Goal: Transaction & Acquisition: Purchase product/service

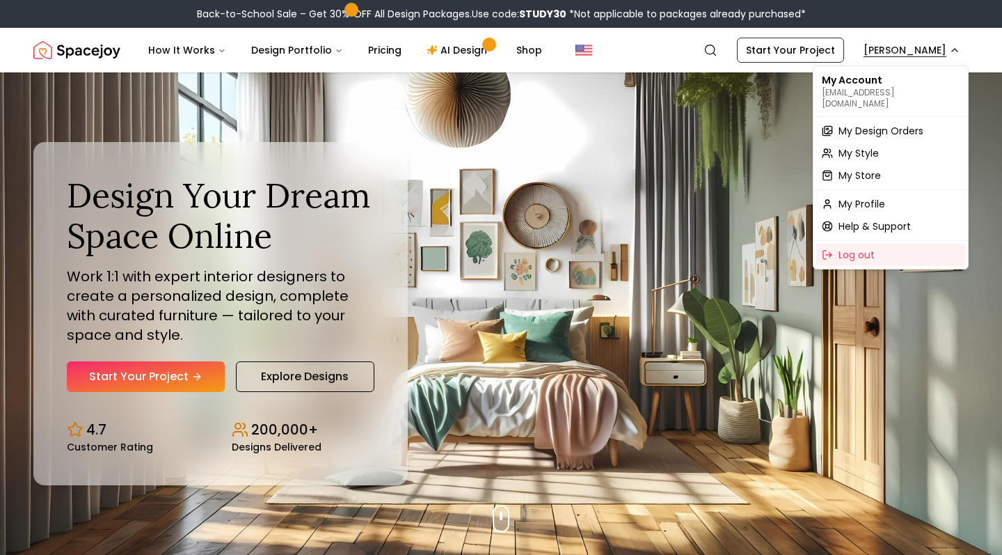
click at [862, 124] on span "My Design Orders" at bounding box center [881, 131] width 85 height 14
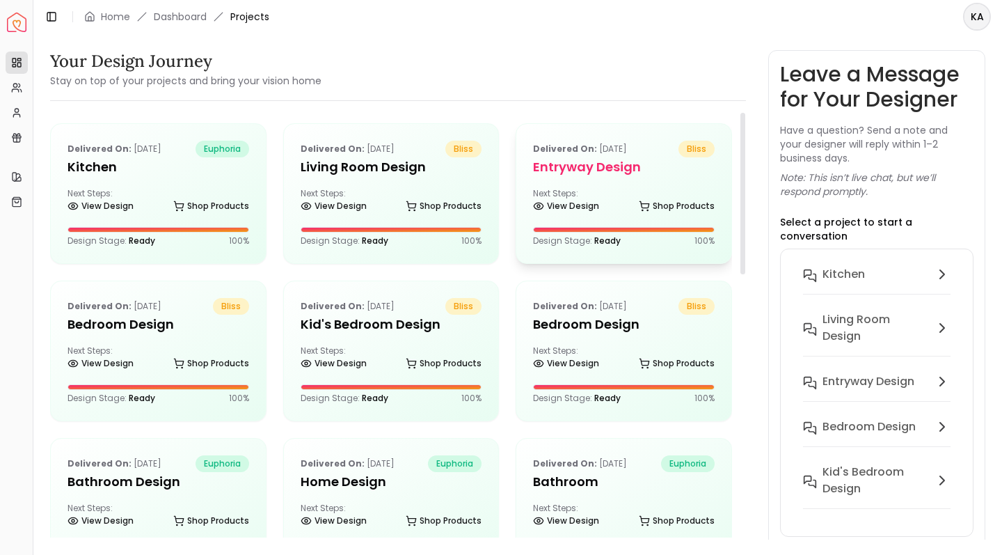
click at [571, 186] on div "Delivered on: [DATE] bliss entryway design Next Steps: View Design Shop Product…" at bounding box center [623, 193] width 215 height 139
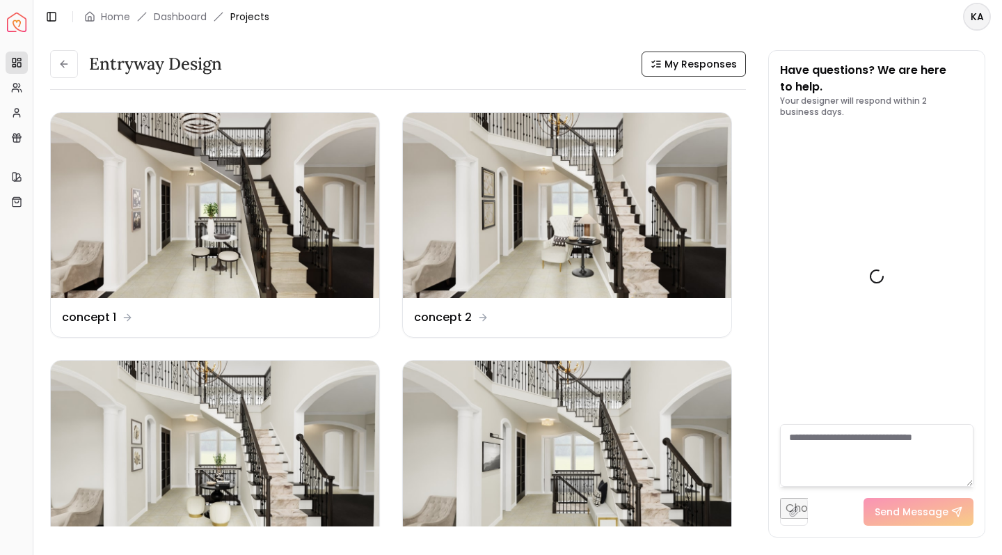
scroll to position [6995, 0]
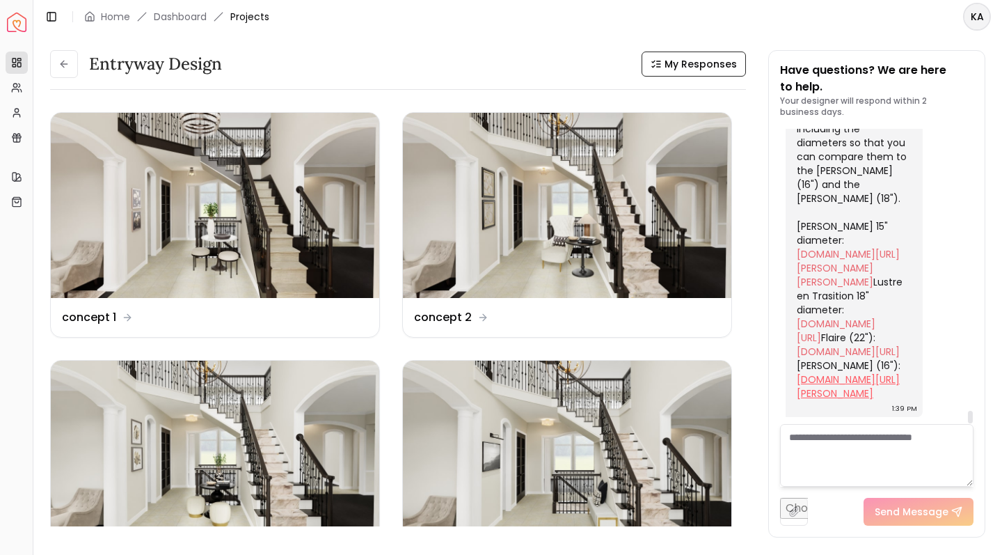
click at [853, 372] on link "[DOMAIN_NAME][URL][PERSON_NAME]" at bounding box center [848, 386] width 103 height 28
click at [860, 345] on link "[DOMAIN_NAME][URL]" at bounding box center [848, 352] width 103 height 14
click at [828, 317] on link "[DOMAIN_NAME][URL]" at bounding box center [836, 331] width 79 height 28
click at [537, 447] on img at bounding box center [567, 453] width 329 height 185
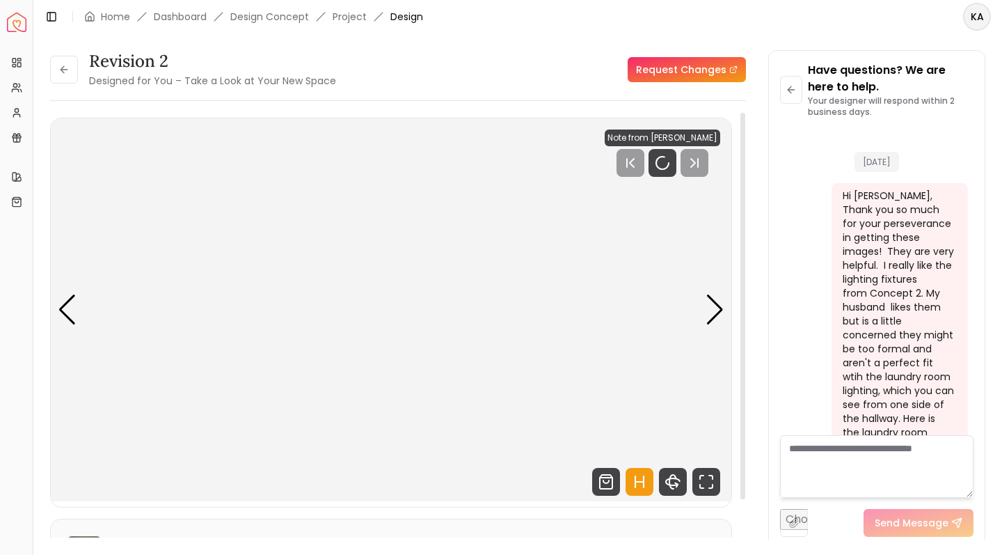
scroll to position [6984, 0]
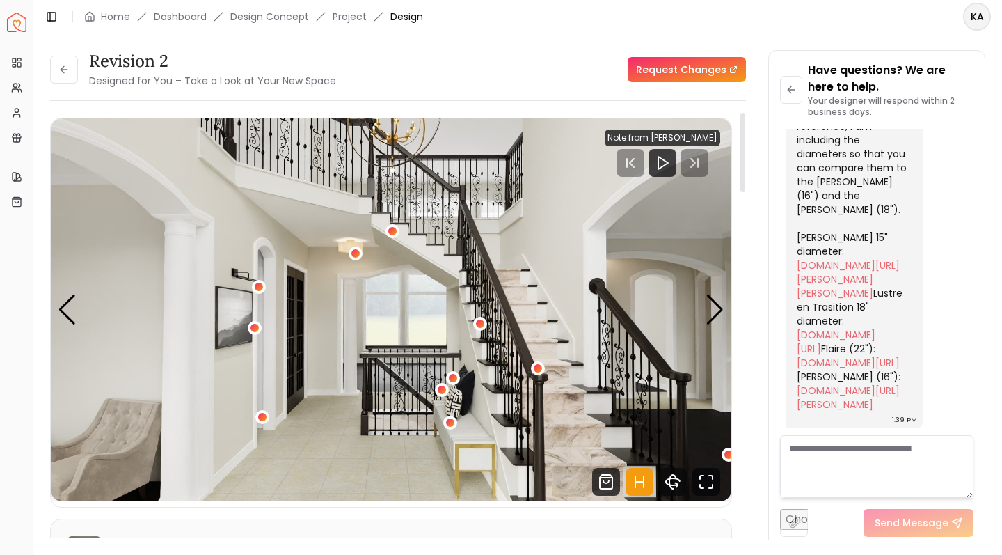
click at [704, 483] on icon "Fullscreen" at bounding box center [707, 482] width 28 height 28
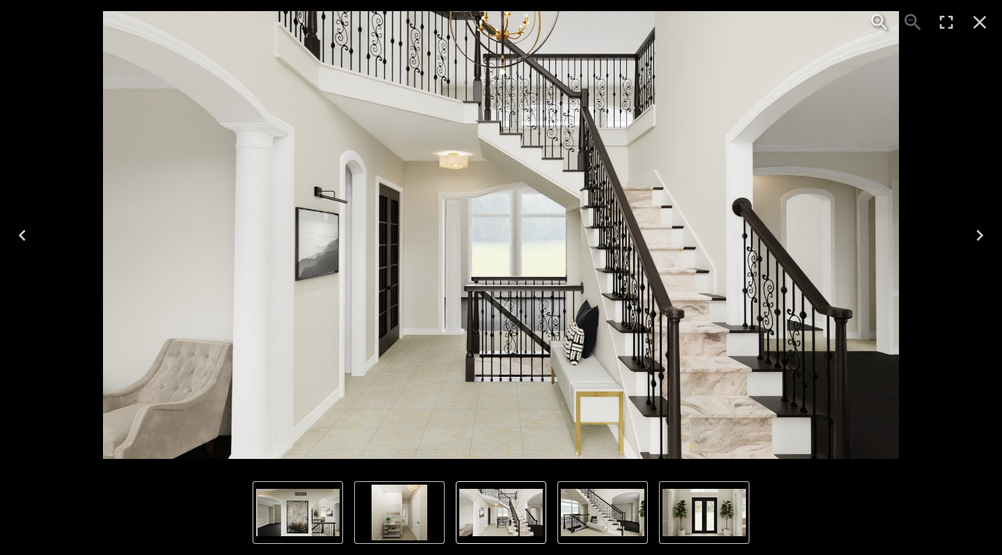
click at [983, 19] on icon "Close" at bounding box center [980, 22] width 13 height 13
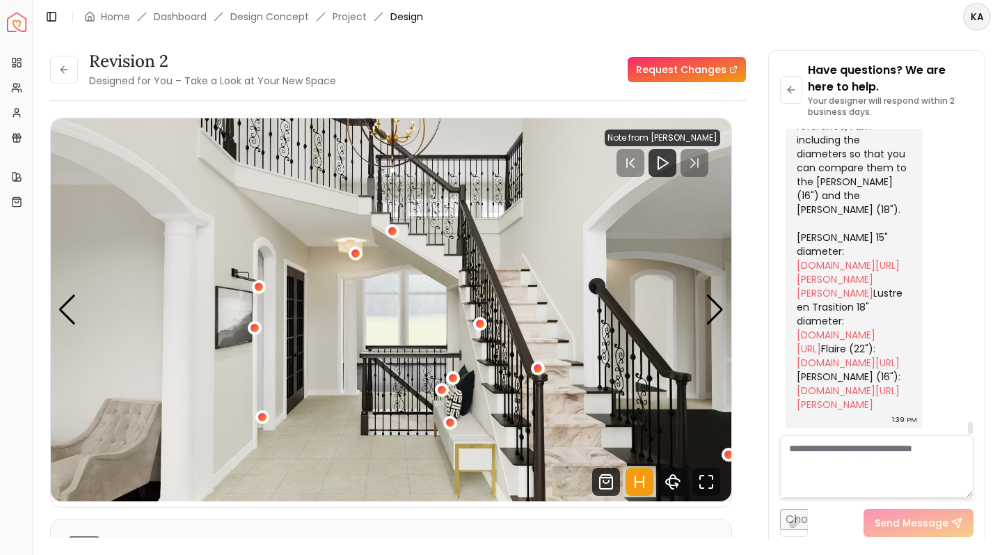
click at [895, 205] on div "I totally understand. What about one of the below? For your reference, I am inc…" at bounding box center [853, 244] width 112 height 334
click at [837, 328] on link "[DOMAIN_NAME][URL]" at bounding box center [836, 342] width 79 height 28
click at [892, 185] on div "I totally understand. What about one of the below? For your reference, I am inc…" at bounding box center [853, 244] width 112 height 334
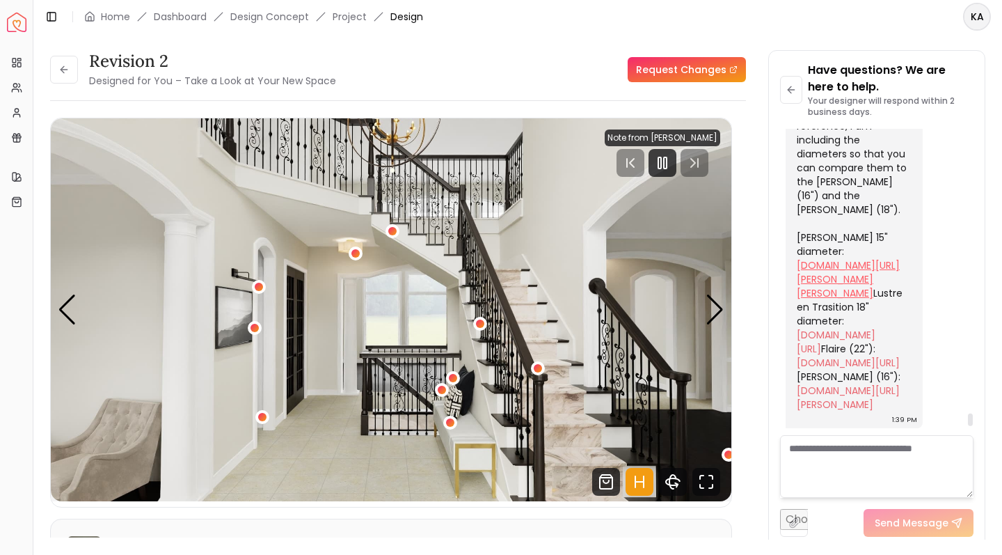
click at [831, 258] on link "[DOMAIN_NAME][URL][PERSON_NAME][PERSON_NAME]" at bounding box center [848, 279] width 103 height 42
click at [902, 143] on div "I totally understand. What about one of the below? For your reference, I am inc…" at bounding box center [853, 244] width 112 height 334
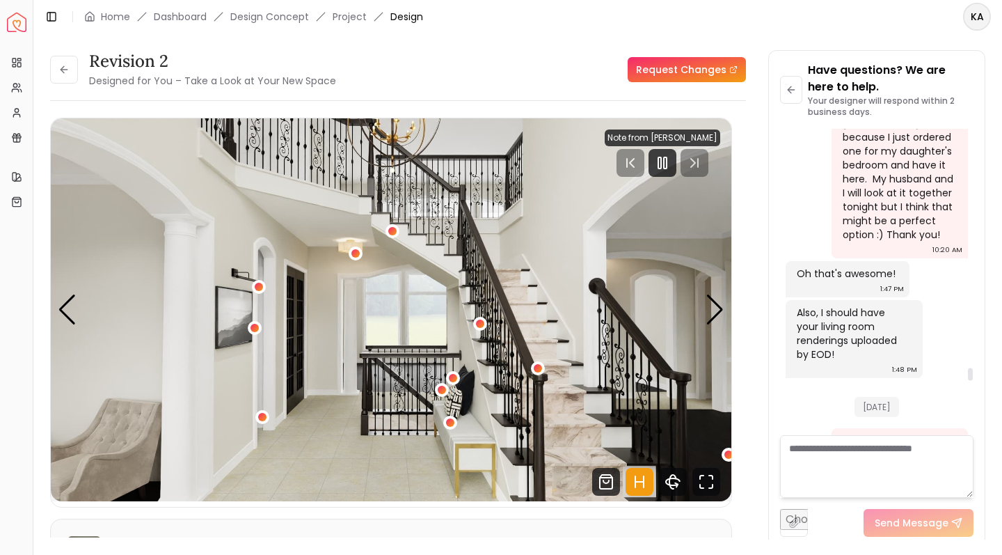
scroll to position [5709, 0]
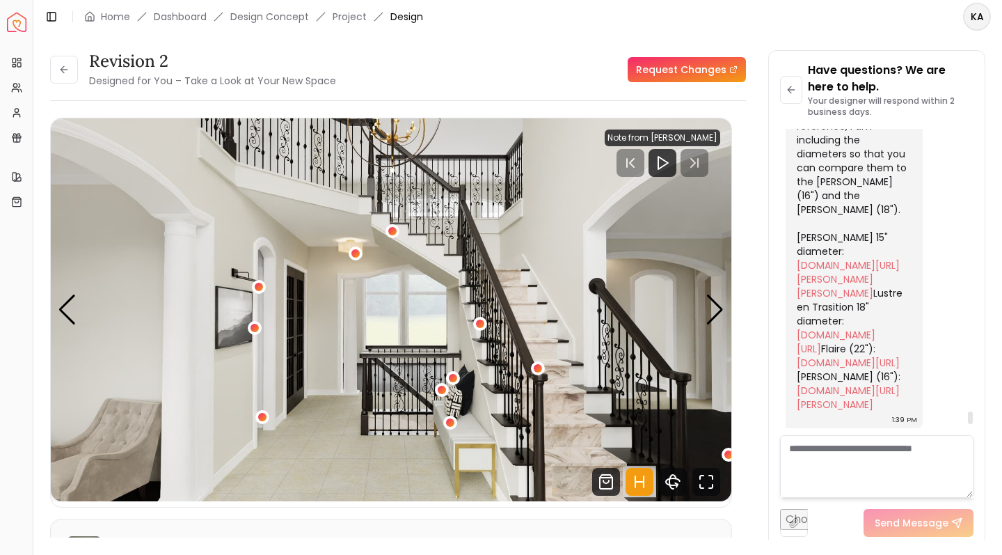
scroll to position [6740, 0]
click at [837, 258] on link "[DOMAIN_NAME][URL][PERSON_NAME][PERSON_NAME]" at bounding box center [848, 279] width 103 height 42
click at [708, 483] on icon "Fullscreen" at bounding box center [707, 482] width 28 height 28
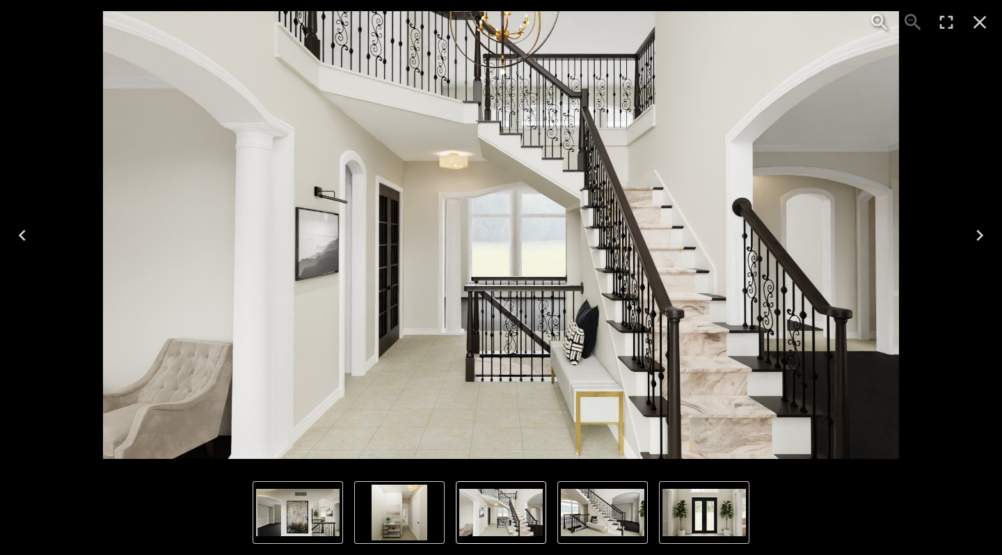
click at [333, 503] on img "6 of 7" at bounding box center [298, 512] width 84 height 47
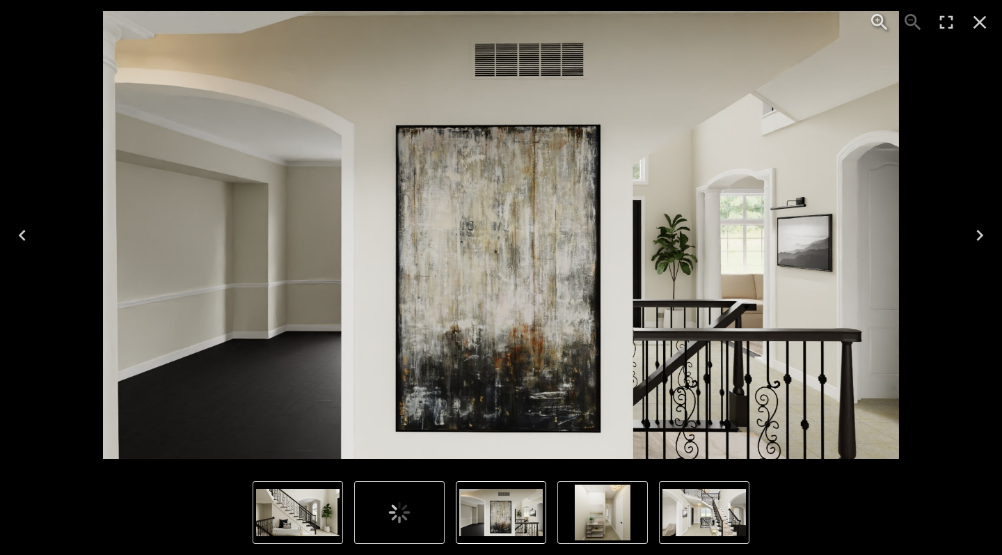
click at [508, 519] on img "6 of 7" at bounding box center [501, 512] width 84 height 47
click at [590, 520] on img "7 of 7" at bounding box center [603, 512] width 56 height 56
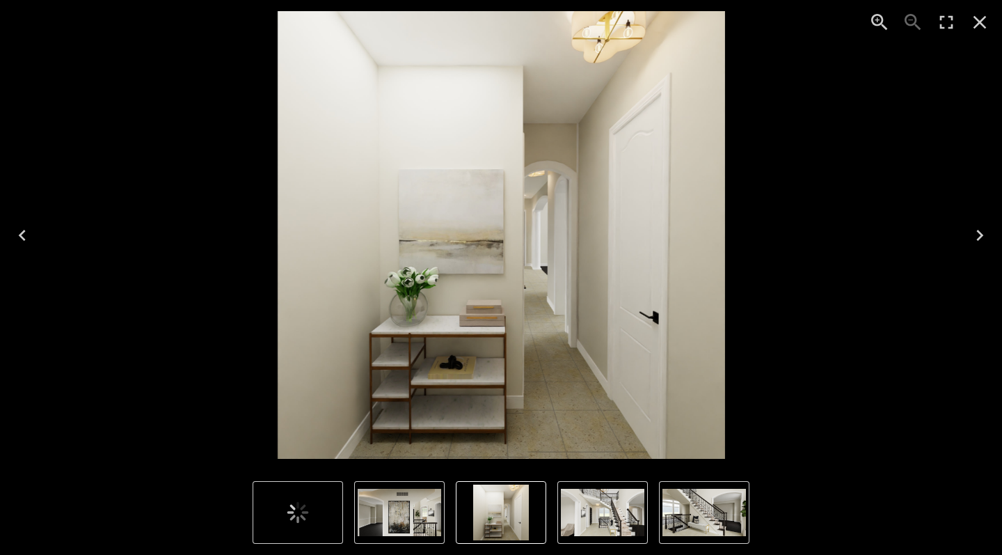
click at [622, 505] on img "1 of 7" at bounding box center [603, 512] width 84 height 47
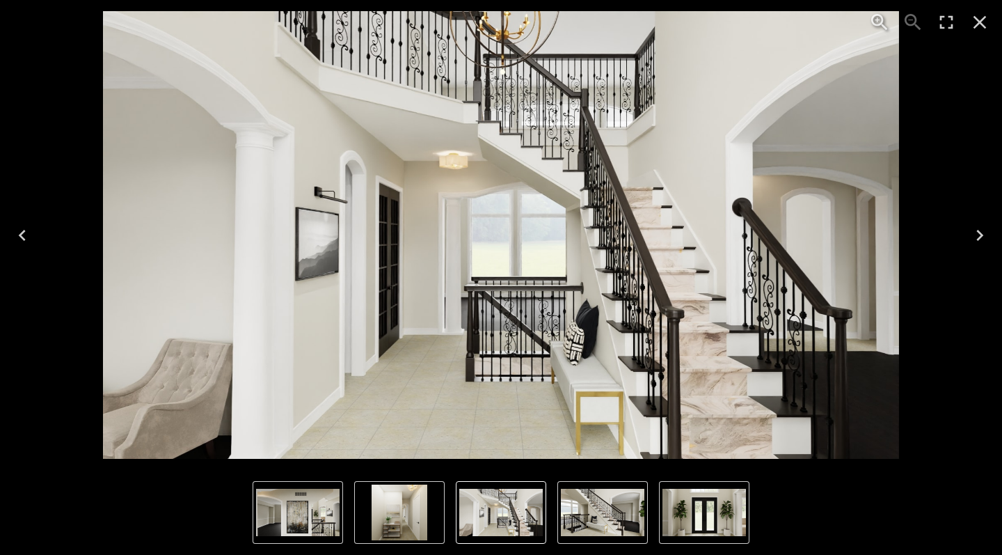
click at [985, 23] on icon "Close" at bounding box center [980, 22] width 22 height 22
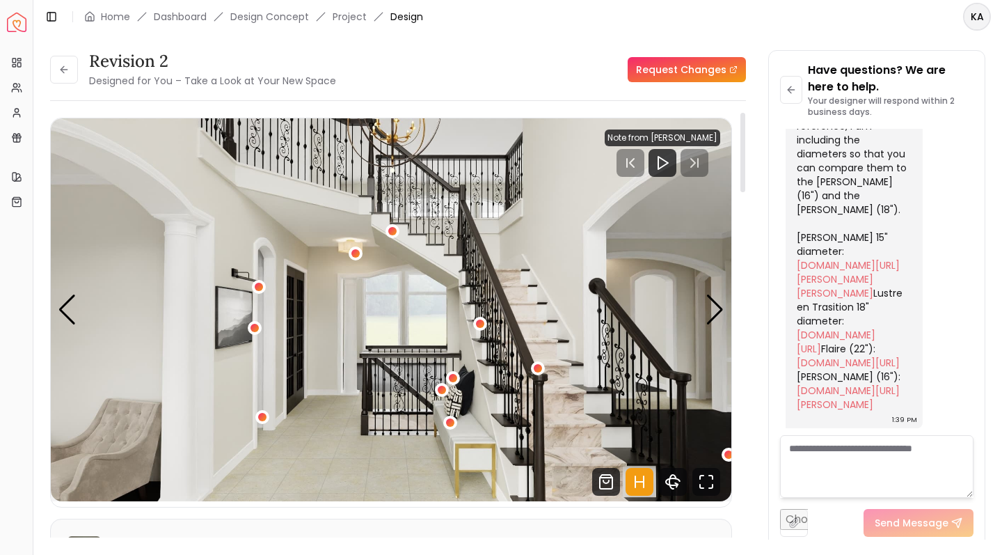
click at [744, 171] on div at bounding box center [743, 152] width 5 height 79
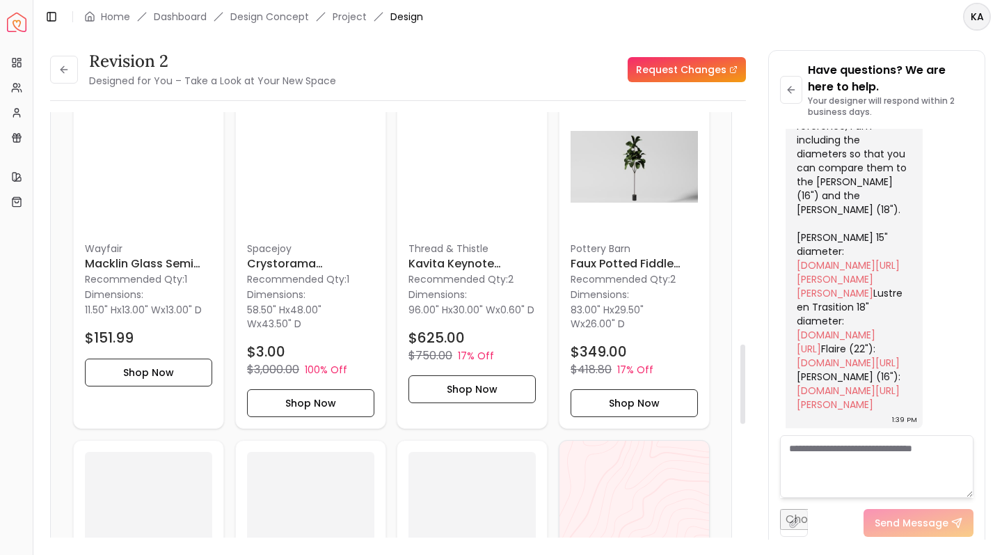
scroll to position [1332, 0]
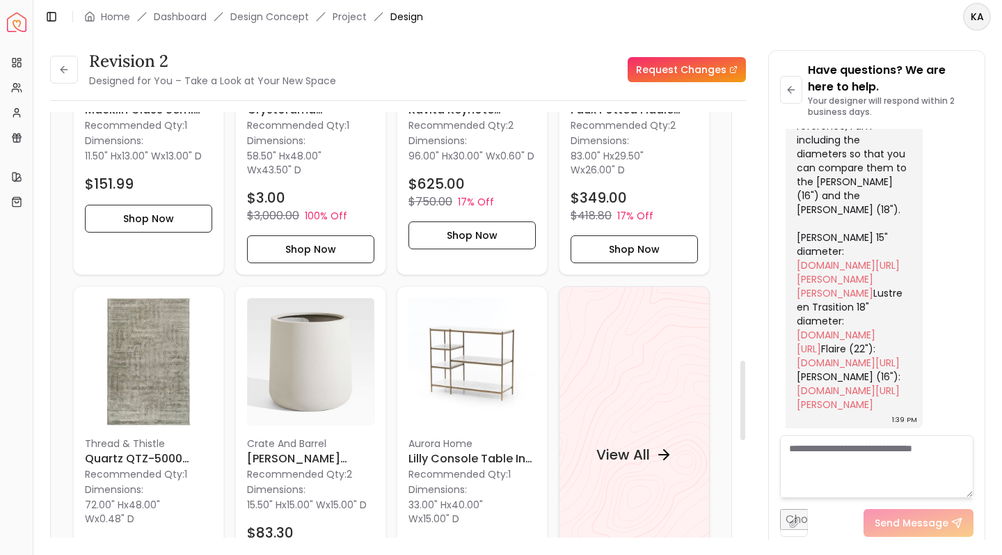
drag, startPoint x: 743, startPoint y: 179, endPoint x: 749, endPoint y: 427, distance: 247.8
click at [749, 427] on div "Revision 2 Designed for You – Take a Look at Your New Space Request Changes Rev…" at bounding box center [517, 286] width 935 height 473
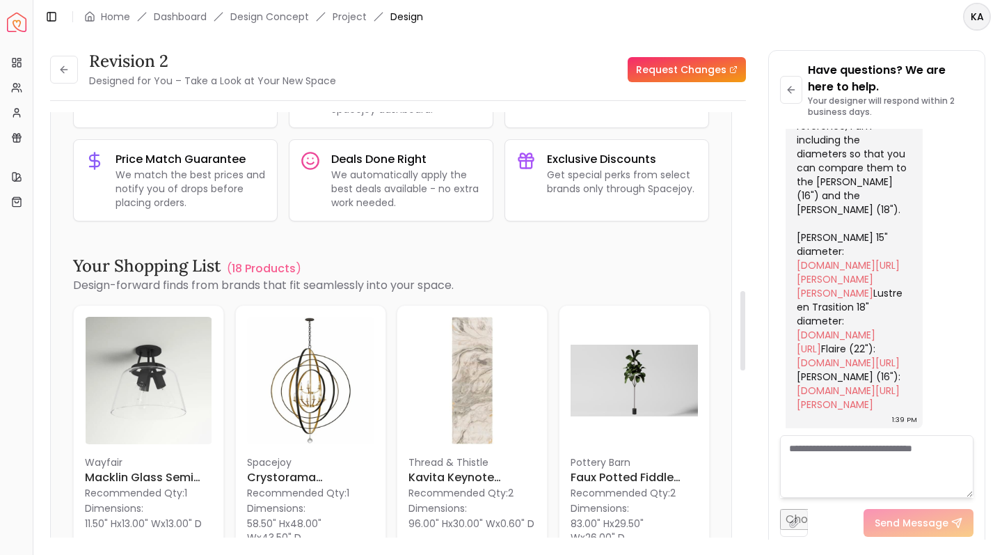
scroll to position [965, 0]
drag, startPoint x: 741, startPoint y: 420, endPoint x: 741, endPoint y: 352, distance: 68.2
click at [741, 352] on div at bounding box center [743, 330] width 5 height 79
click at [299, 384] on img at bounding box center [310, 380] width 127 height 127
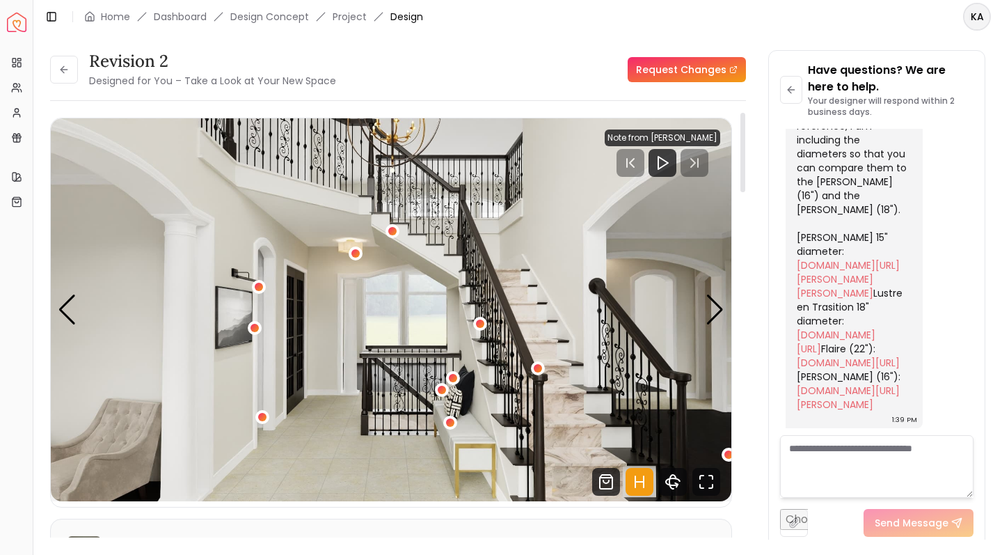
scroll to position [0, 0]
click at [112, 13] on link "Home" at bounding box center [115, 17] width 29 height 14
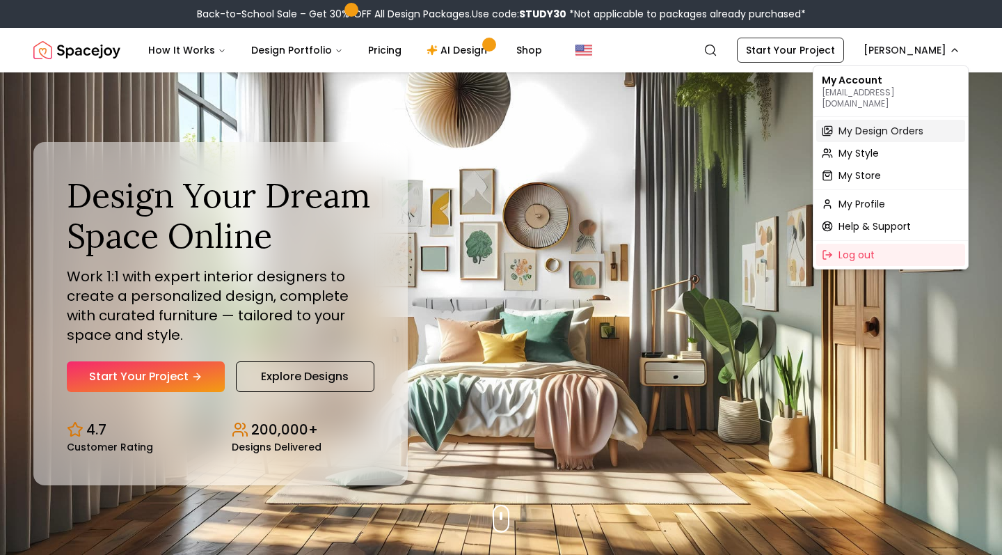
click at [870, 124] on span "My Design Orders" at bounding box center [881, 131] width 85 height 14
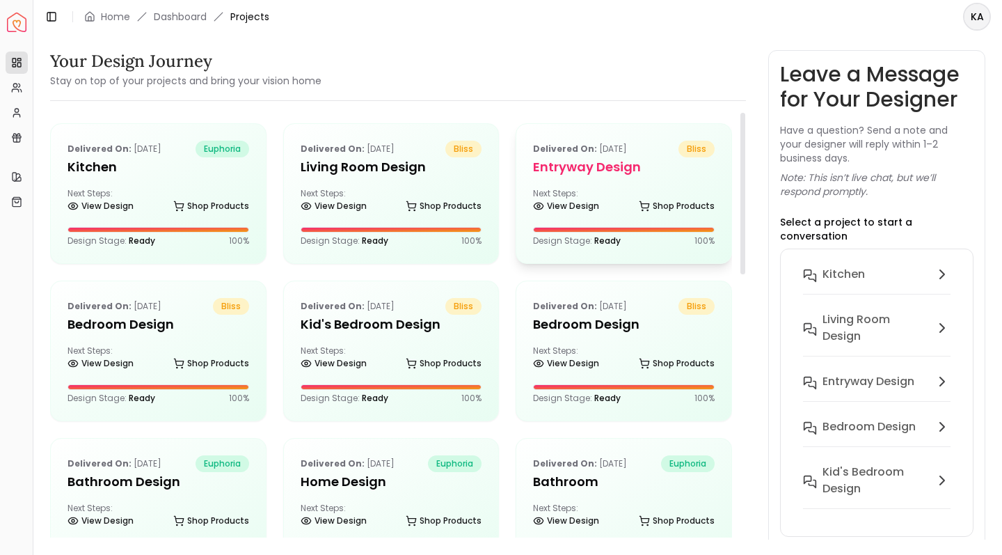
click at [571, 191] on div "Next Steps: View Design Shop Products" at bounding box center [624, 202] width 182 height 28
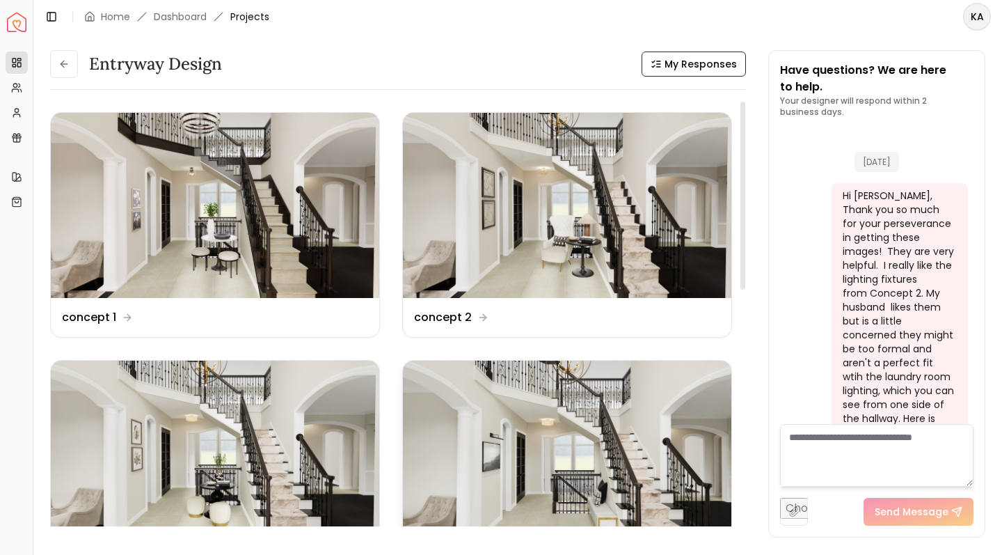
scroll to position [6995, 0]
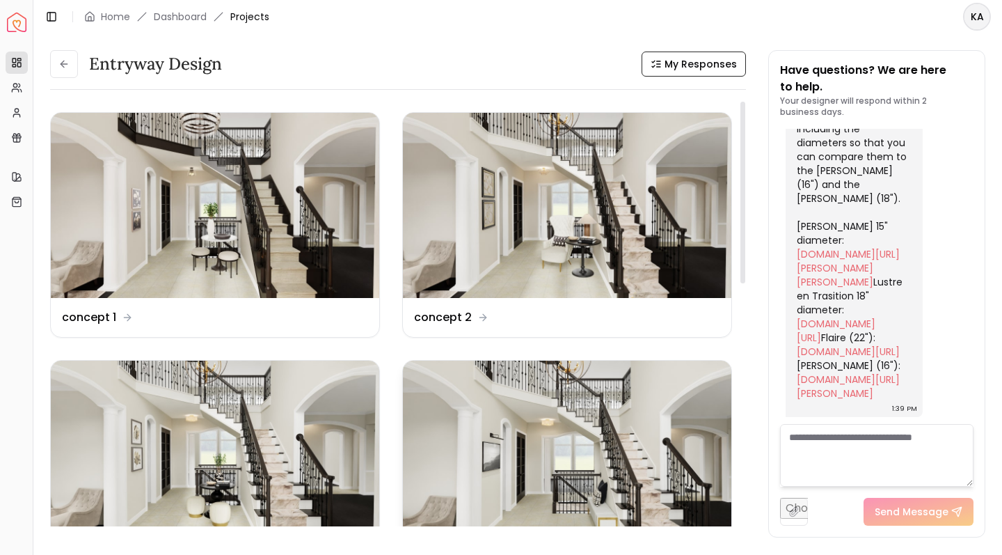
click at [498, 454] on img at bounding box center [567, 453] width 329 height 185
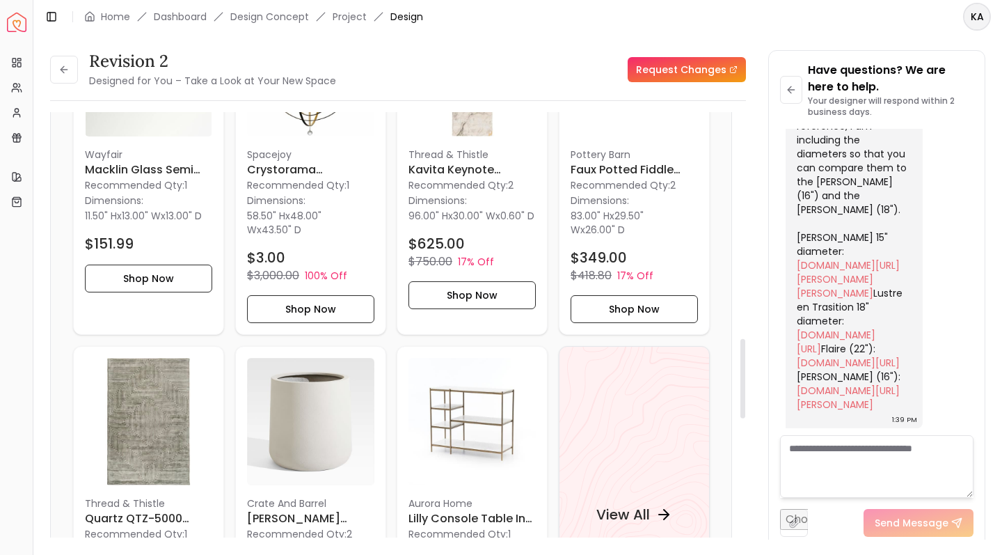
scroll to position [1276, 0]
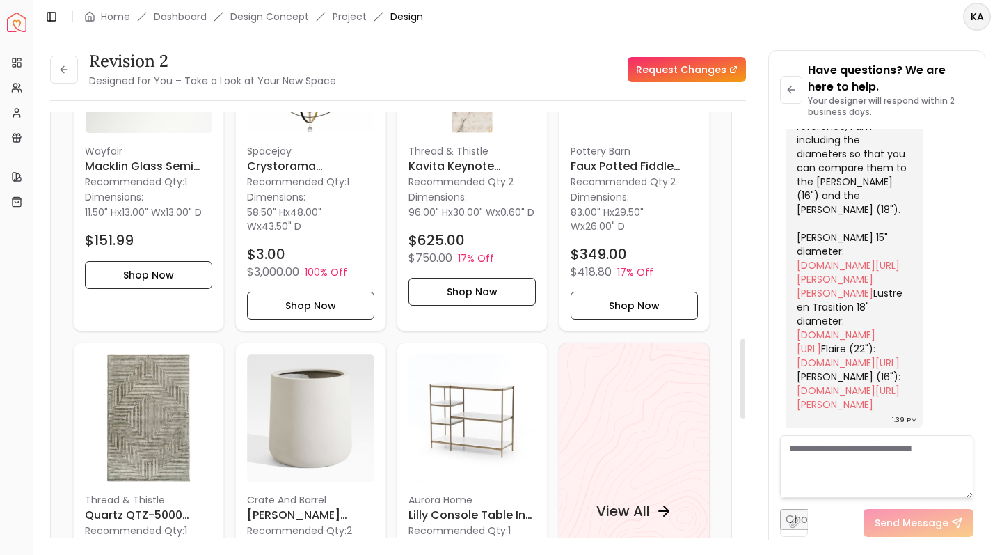
drag, startPoint x: 745, startPoint y: 173, endPoint x: 752, endPoint y: 408, distance: 235.4
click at [752, 408] on div "Revision 2 Designed for You – Take a Look at Your New Space Request Changes Rev…" at bounding box center [517, 286] width 935 height 473
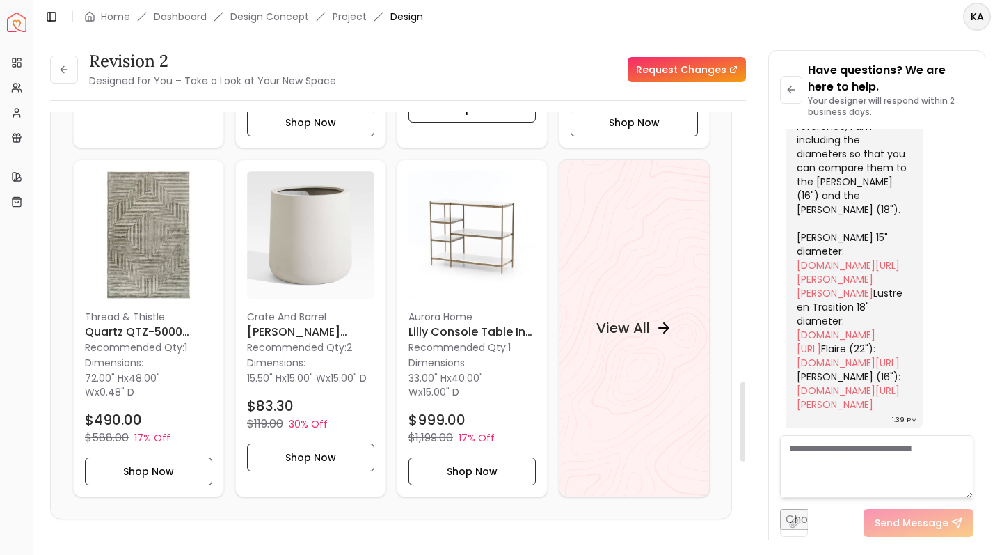
scroll to position [1462, 0]
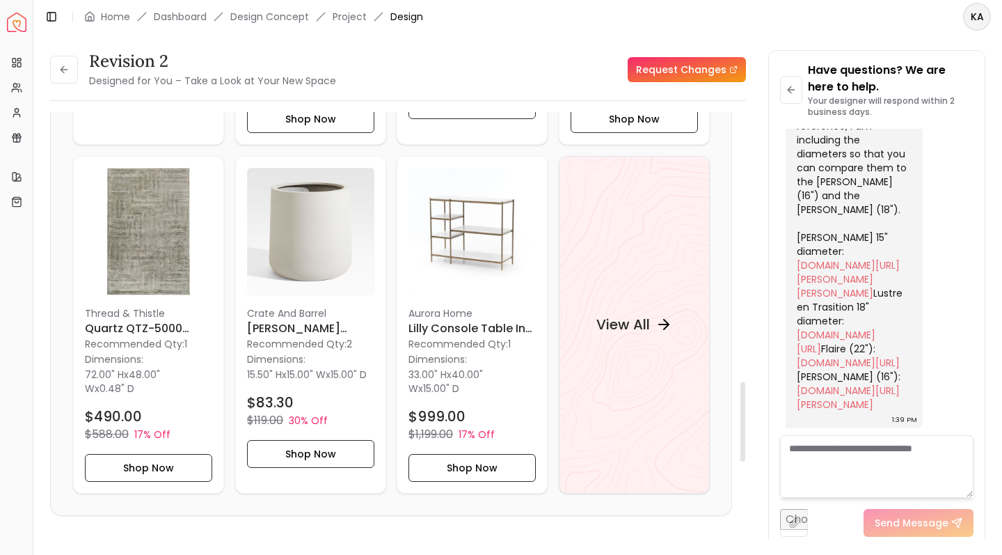
drag, startPoint x: 743, startPoint y: 412, endPoint x: 741, endPoint y: 447, distance: 34.9
click at [741, 447] on div at bounding box center [743, 421] width 5 height 79
click at [626, 323] on h4 "View All" at bounding box center [623, 324] width 54 height 19
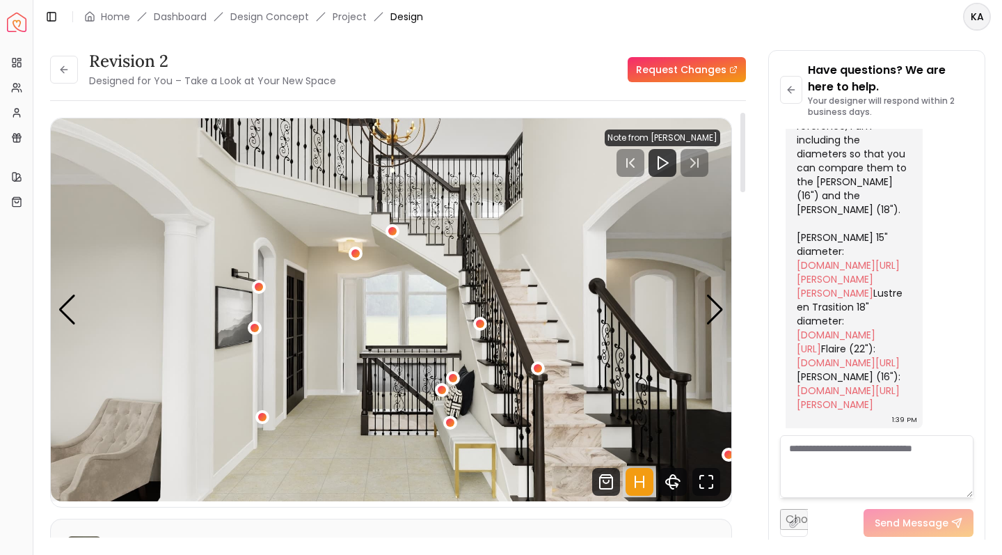
scroll to position [0, 0]
click at [64, 74] on icon at bounding box center [63, 69] width 11 height 11
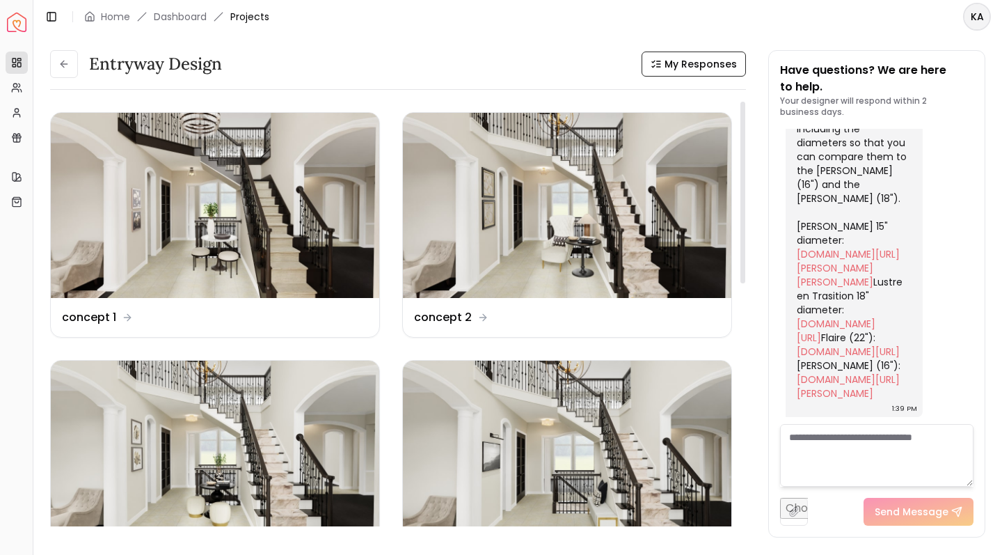
drag, startPoint x: 743, startPoint y: 190, endPoint x: 791, endPoint y: -29, distance: 224.4
click at [791, 0] on html "Spacejoy Dashboard Overview Projects My Referrals My Profile Gift Card Balance …" at bounding box center [501, 277] width 1002 height 555
click at [191, 207] on img at bounding box center [215, 205] width 329 height 185
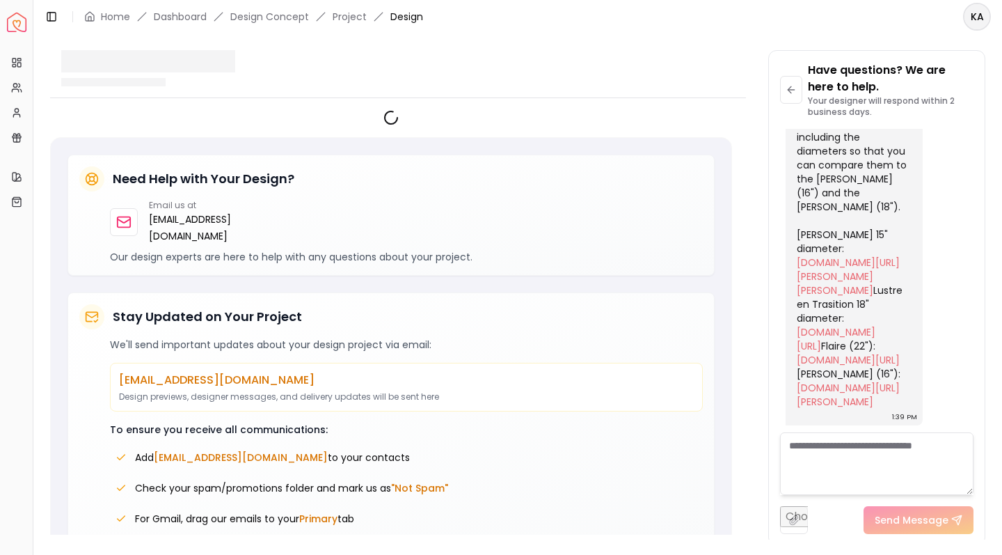
scroll to position [6984, 0]
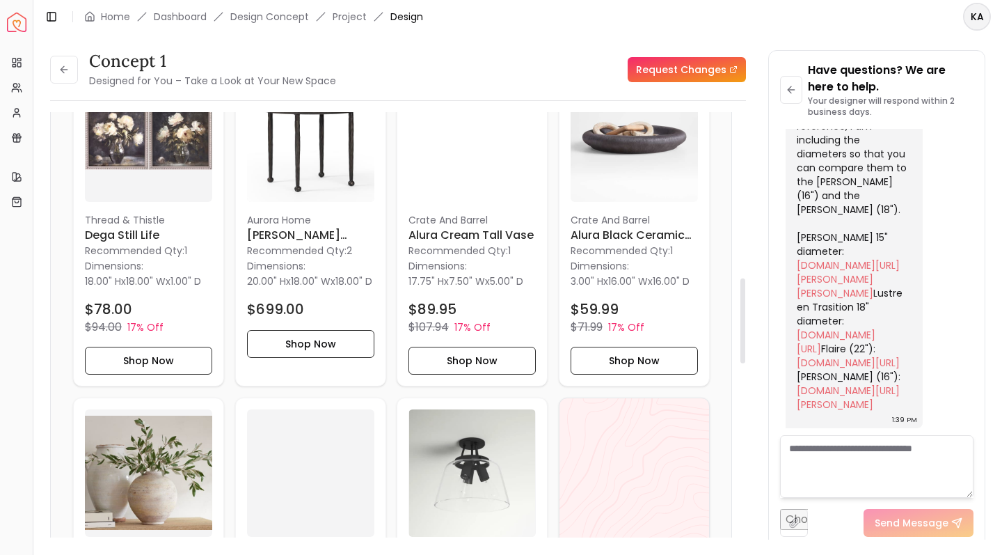
drag, startPoint x: 742, startPoint y: 171, endPoint x: 741, endPoint y: 388, distance: 217.2
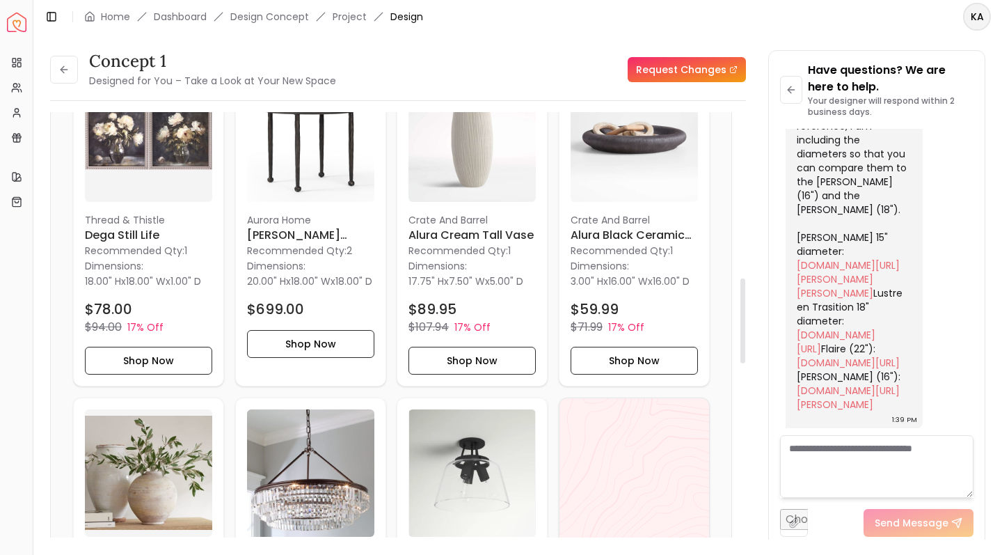
click at [741, 363] on div at bounding box center [743, 320] width 5 height 85
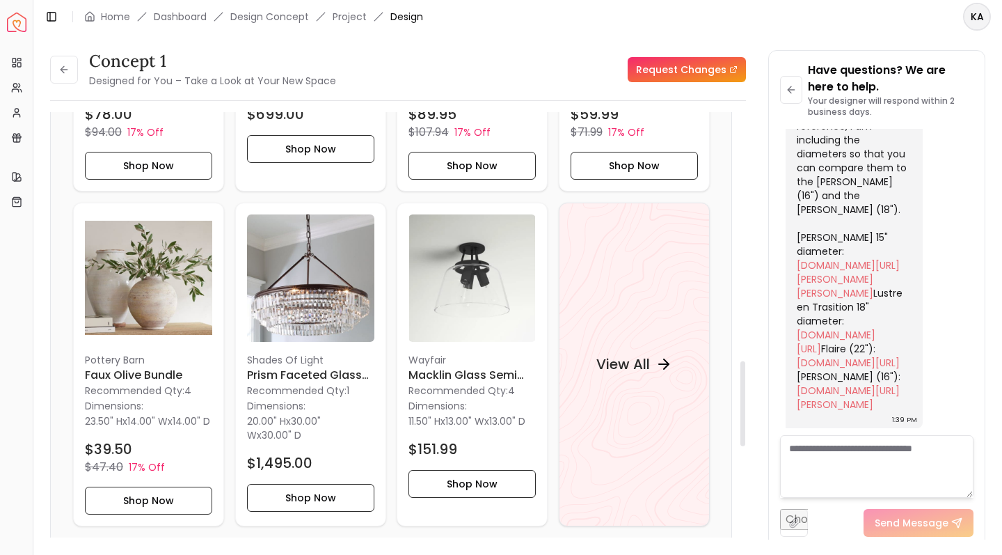
scroll to position [1260, 0]
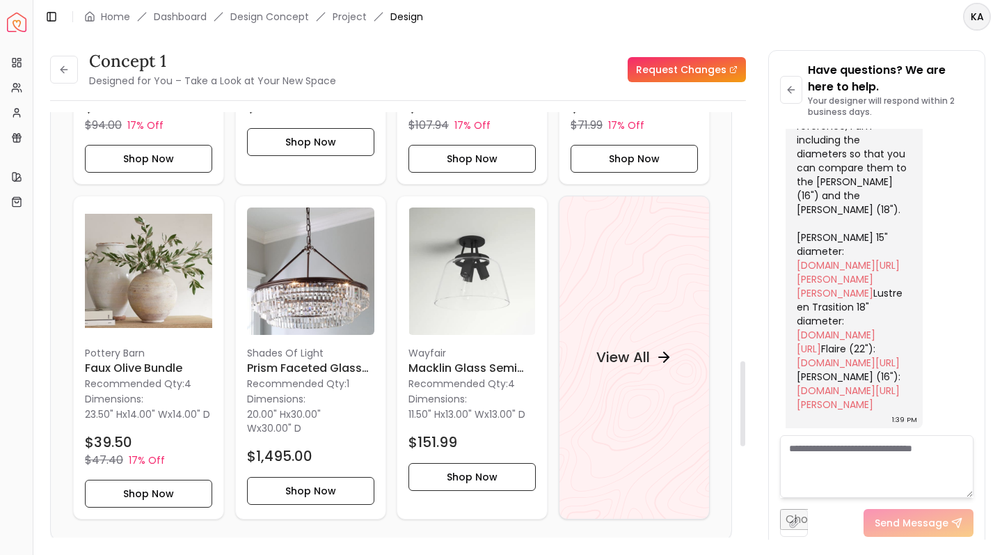
drag, startPoint x: 741, startPoint y: 388, endPoint x: 753, endPoint y: 422, distance: 37.0
click at [753, 422] on div "concept 1 Designed for You – Take a Look at Your New Space Request Changes conc…" at bounding box center [517, 286] width 935 height 473
click at [638, 367] on h4 "View All" at bounding box center [623, 356] width 54 height 19
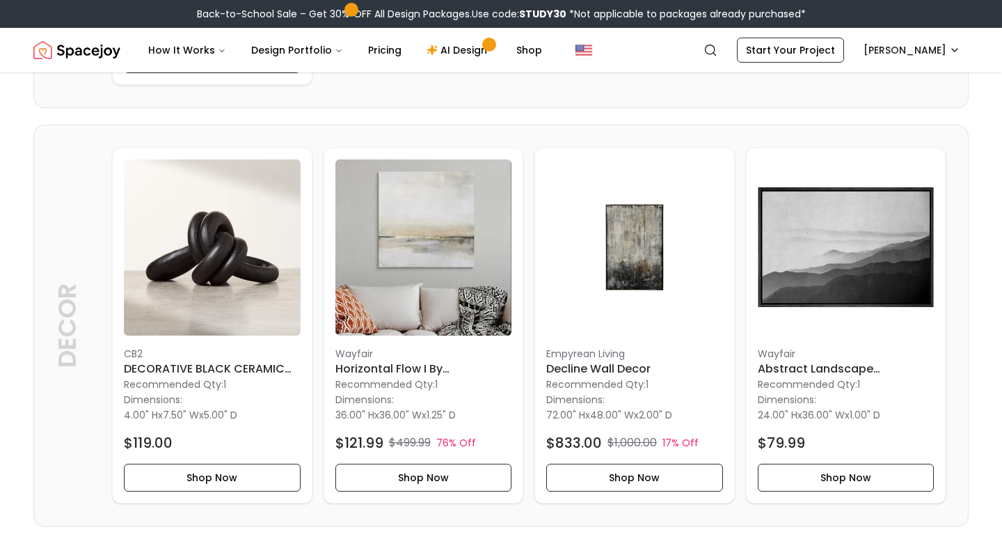
scroll to position [2396, 0]
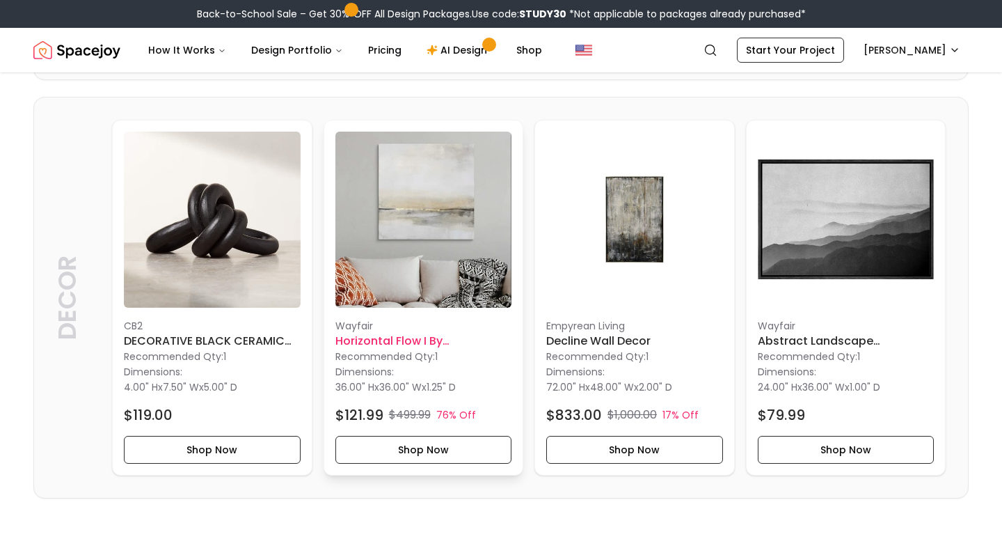
click at [414, 184] on img at bounding box center [423, 220] width 177 height 177
click at [851, 234] on img at bounding box center [846, 220] width 177 height 177
click at [425, 219] on img at bounding box center [423, 220] width 177 height 177
click at [629, 216] on img at bounding box center [634, 220] width 177 height 177
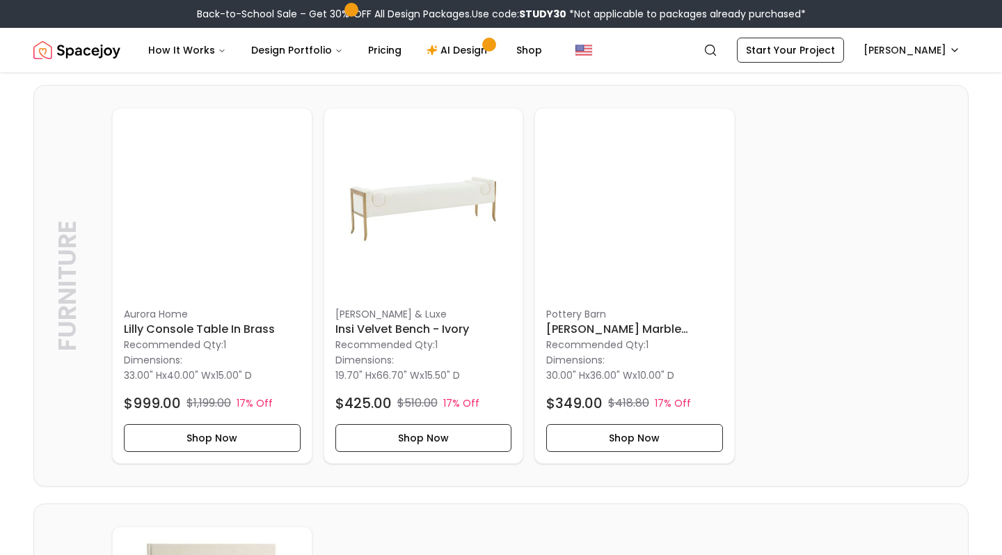
scroll to position [1574, 0]
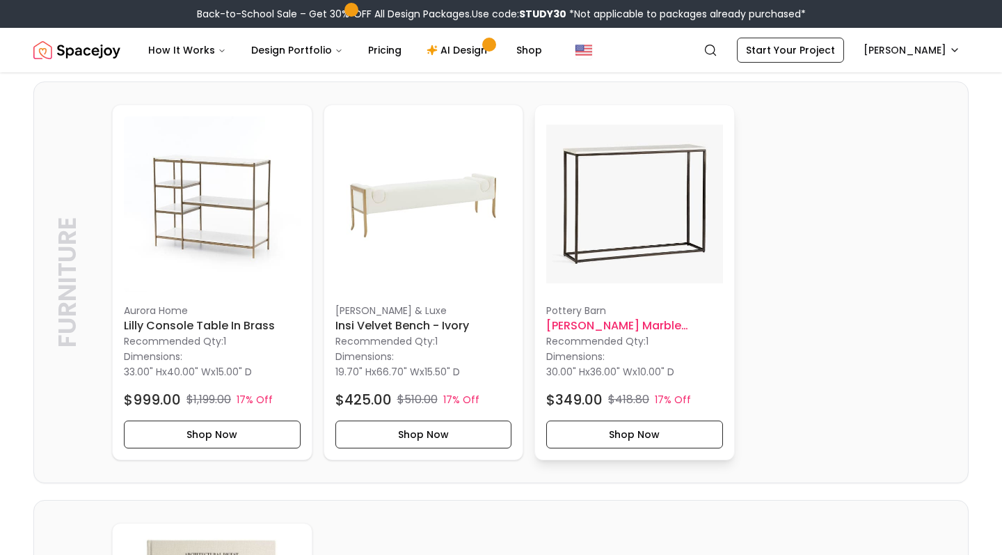
click at [620, 208] on img at bounding box center [634, 204] width 177 height 177
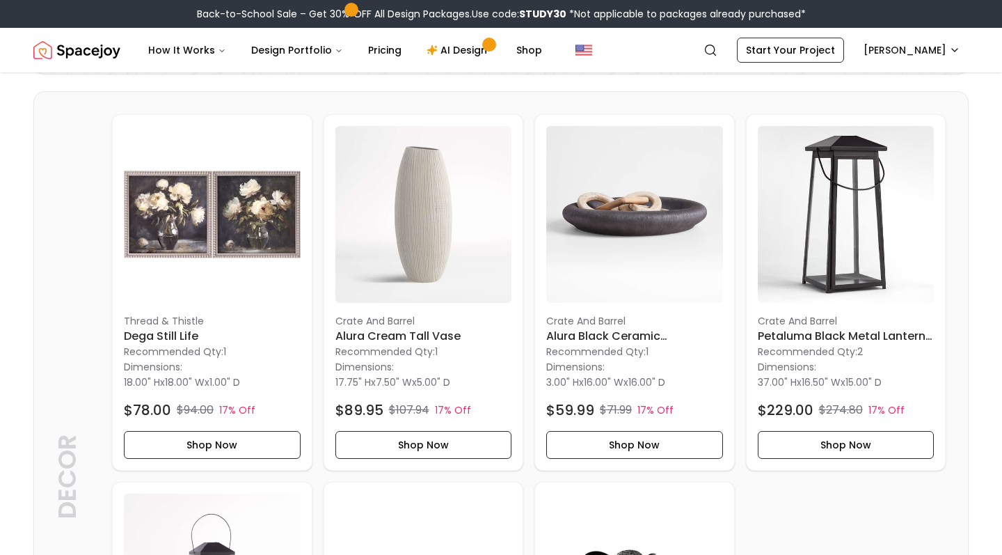
scroll to position [310, 0]
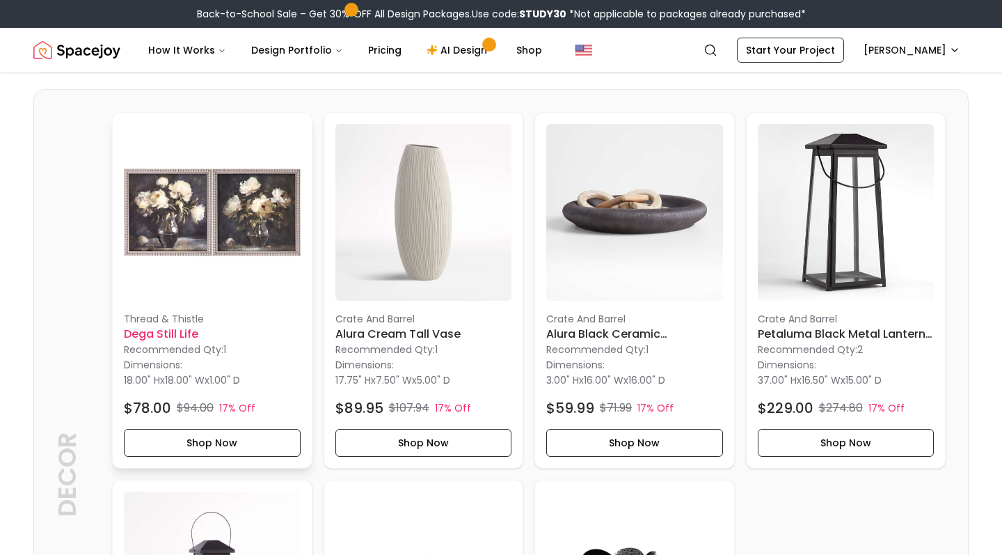
click at [206, 213] on img at bounding box center [212, 212] width 177 height 177
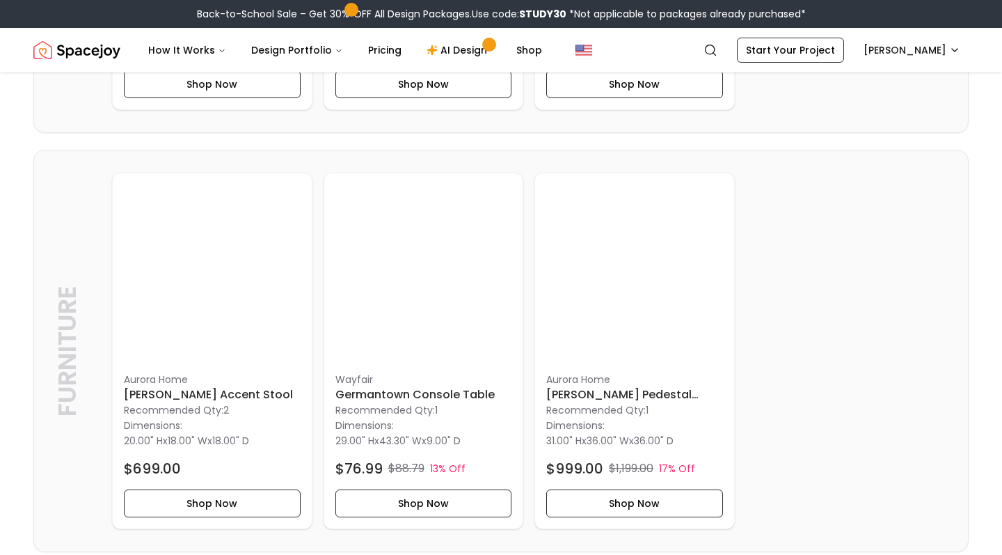
scroll to position [1039, 0]
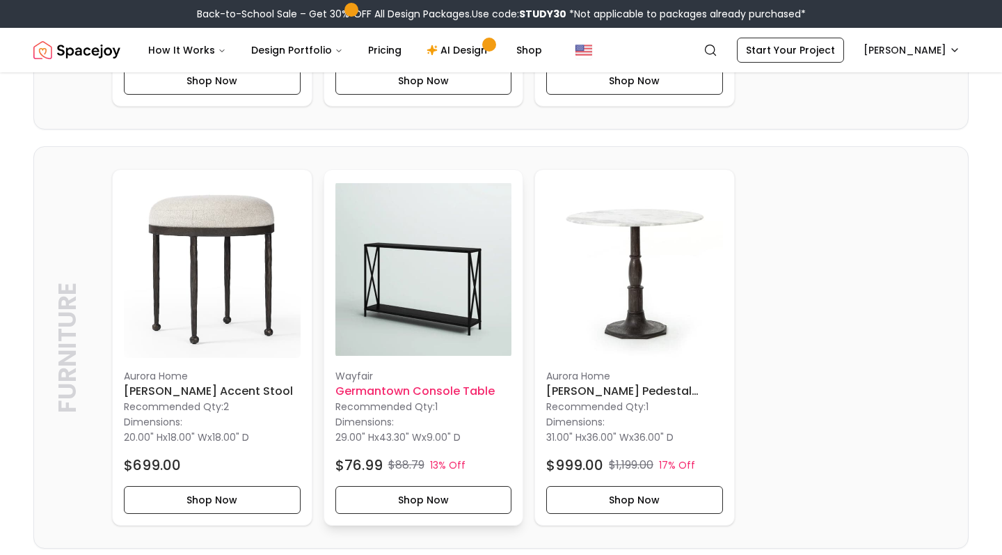
click at [443, 299] on img at bounding box center [423, 269] width 177 height 177
